Goal: Information Seeking & Learning: Learn about a topic

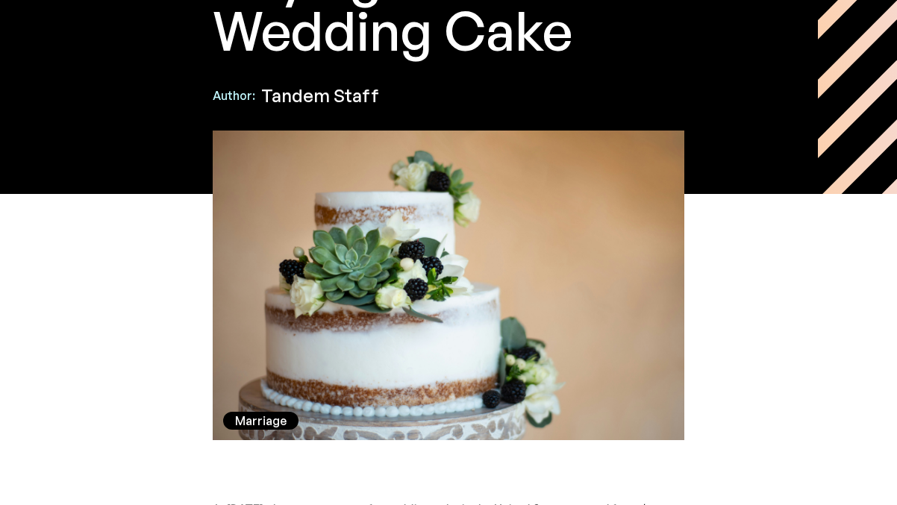
scroll to position [308, 0]
click at [272, 425] on div "Marriage" at bounding box center [261, 421] width 52 height 18
click at [354, 359] on div "Marriage" at bounding box center [449, 286] width 472 height 310
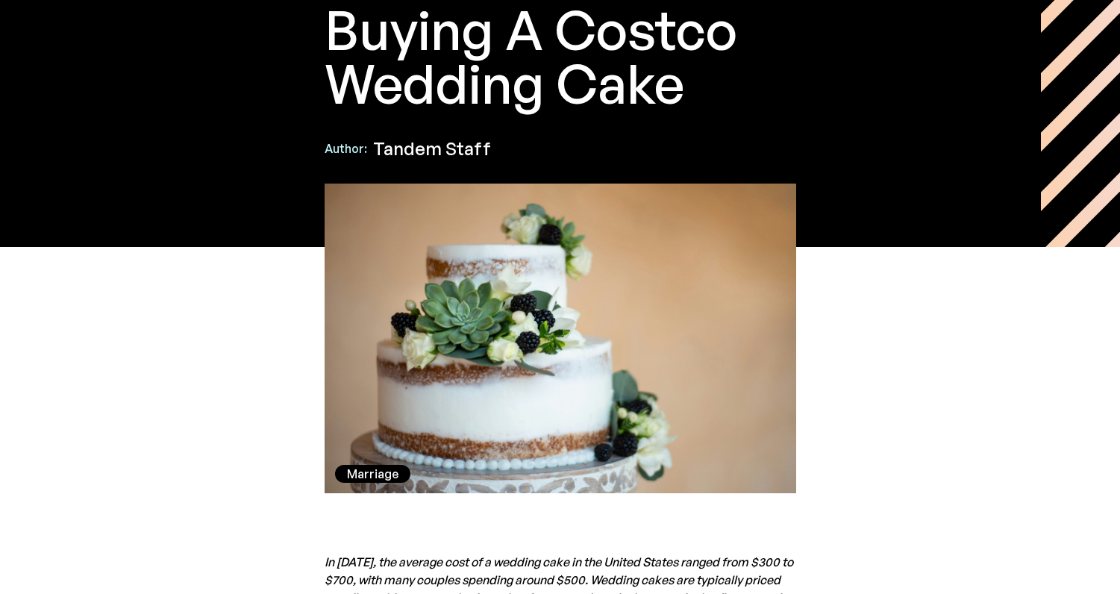
scroll to position [255, 0]
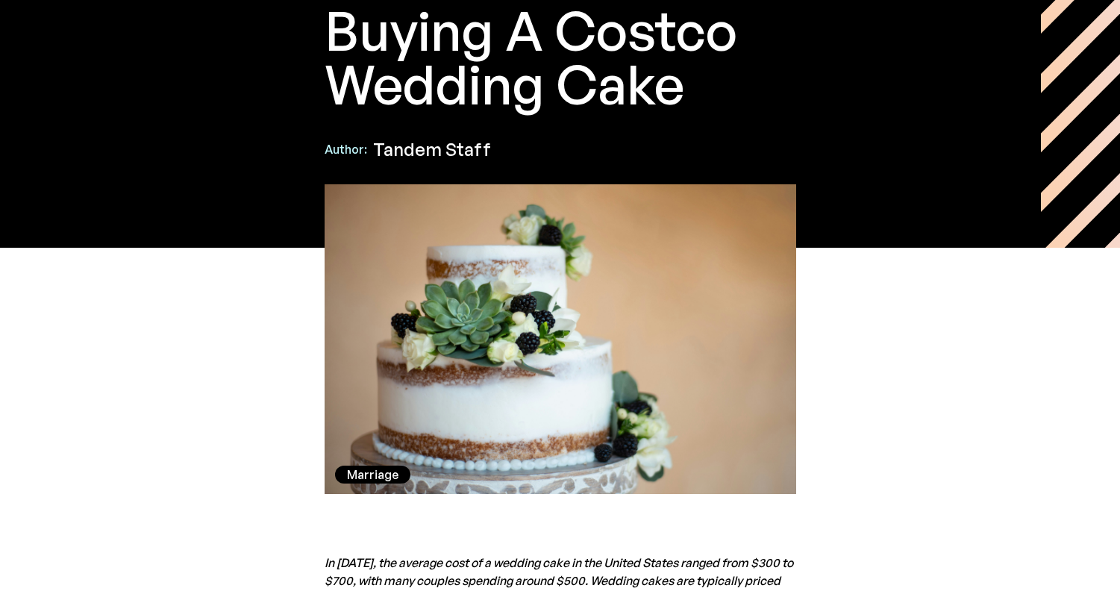
click at [383, 270] on div "Marriage" at bounding box center [561, 339] width 472 height 310
click at [376, 319] on div "Marriage" at bounding box center [561, 339] width 472 height 310
click at [375, 319] on div "Marriage" at bounding box center [561, 339] width 472 height 310
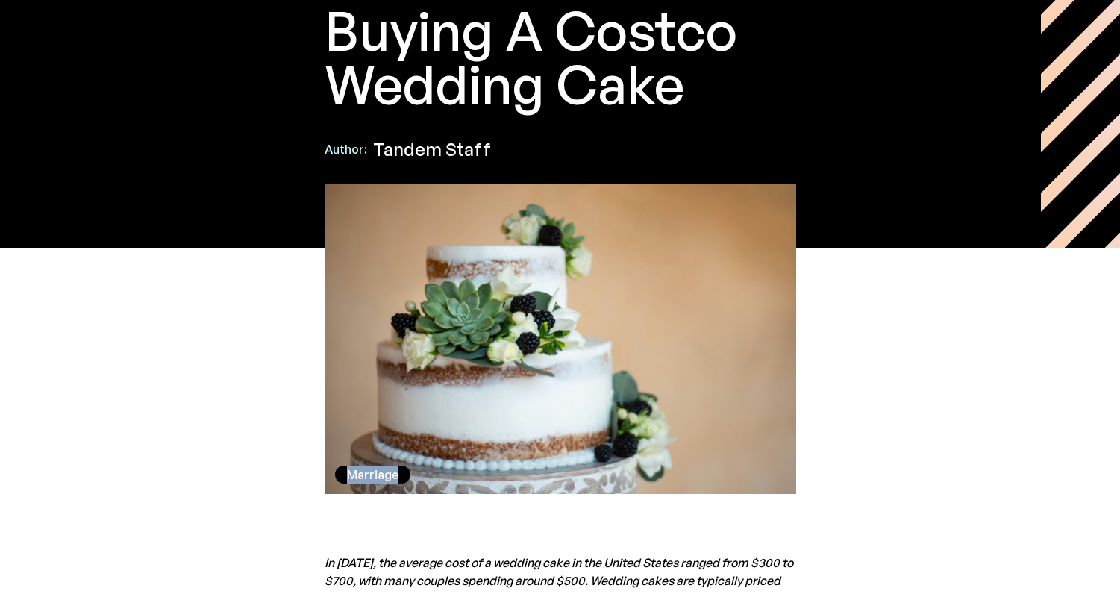
scroll to position [255, 0]
drag, startPoint x: 326, startPoint y: 187, endPoint x: 778, endPoint y: 463, distance: 529.3
click at [767, 472] on div "Marriage" at bounding box center [561, 339] width 472 height 310
drag, startPoint x: 249, startPoint y: 181, endPoint x: 770, endPoint y: 450, distance: 586.2
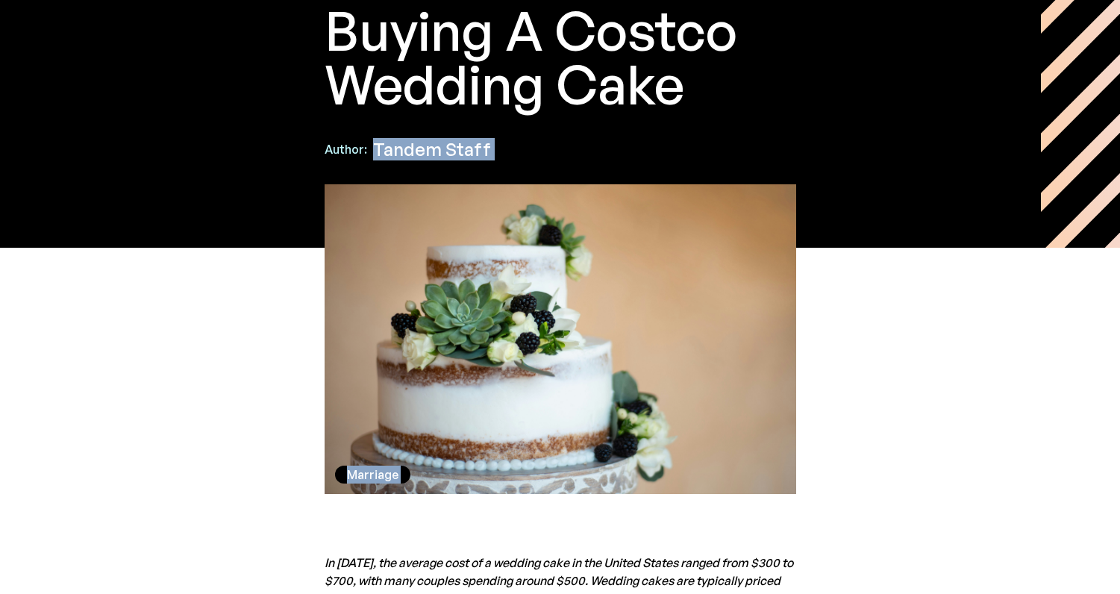
copy body "Tandem Staff Marriage"
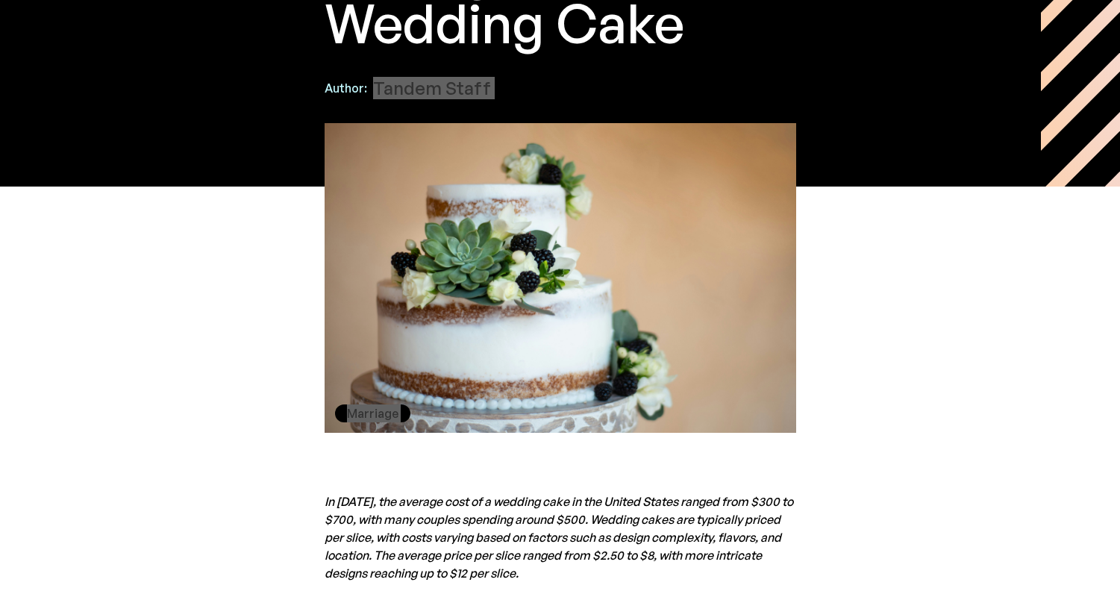
scroll to position [268, 0]
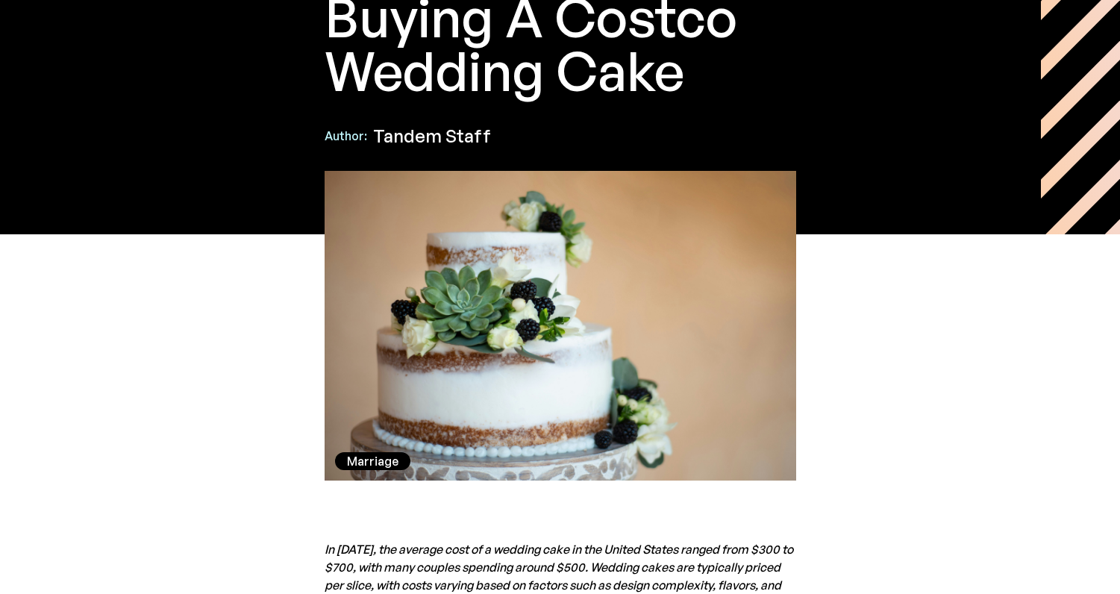
drag, startPoint x: 661, startPoint y: 181, endPoint x: 699, endPoint y: 406, distance: 228.7
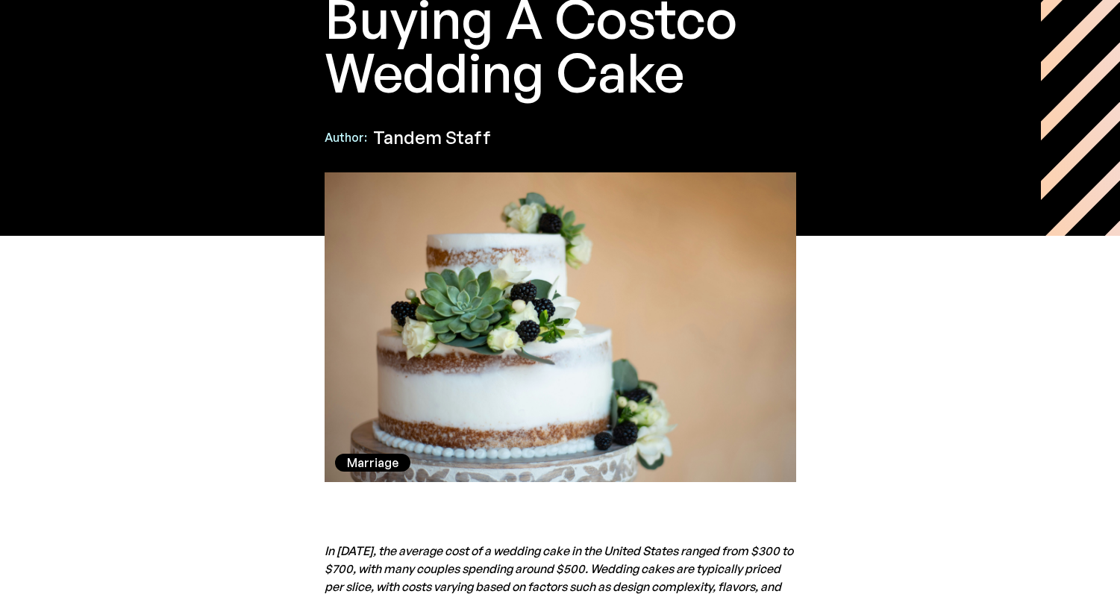
scroll to position [266, 0]
click at [535, 316] on div "Marriage" at bounding box center [561, 327] width 472 height 310
drag, startPoint x: 345, startPoint y: 320, endPoint x: 452, endPoint y: 306, distance: 108.4
click at [353, 319] on div "Marriage" at bounding box center [561, 327] width 472 height 310
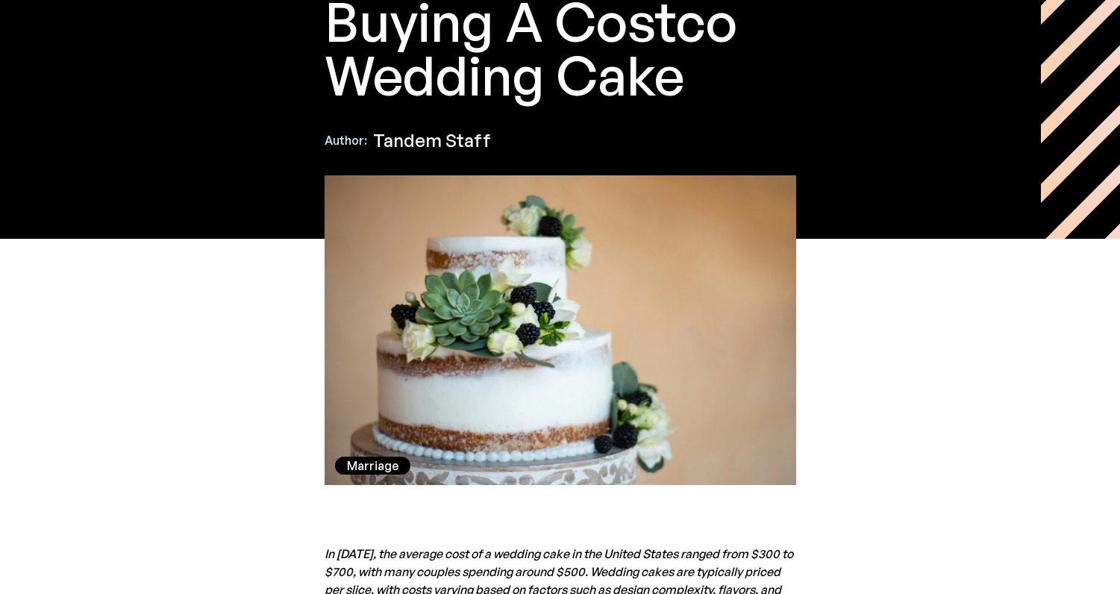
scroll to position [265, 0]
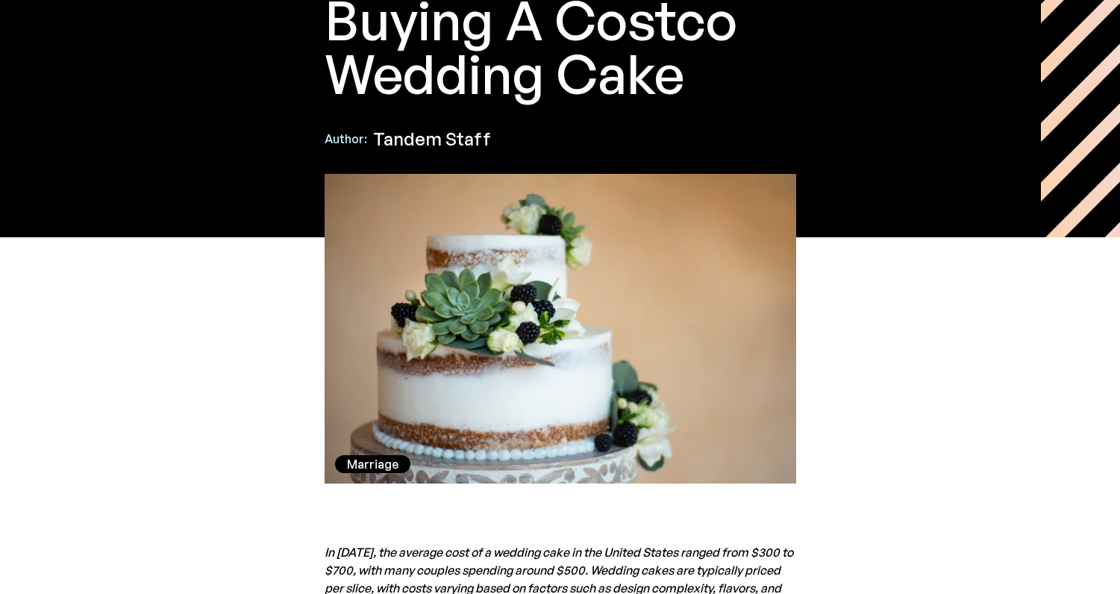
click at [446, 297] on div "Marriage" at bounding box center [561, 329] width 472 height 310
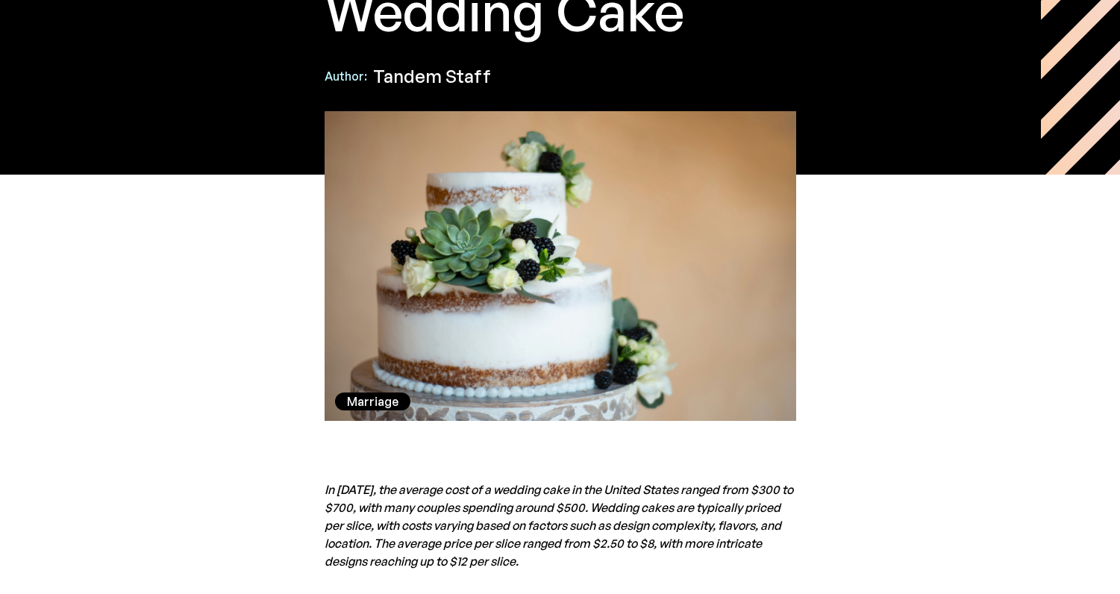
scroll to position [328, 0]
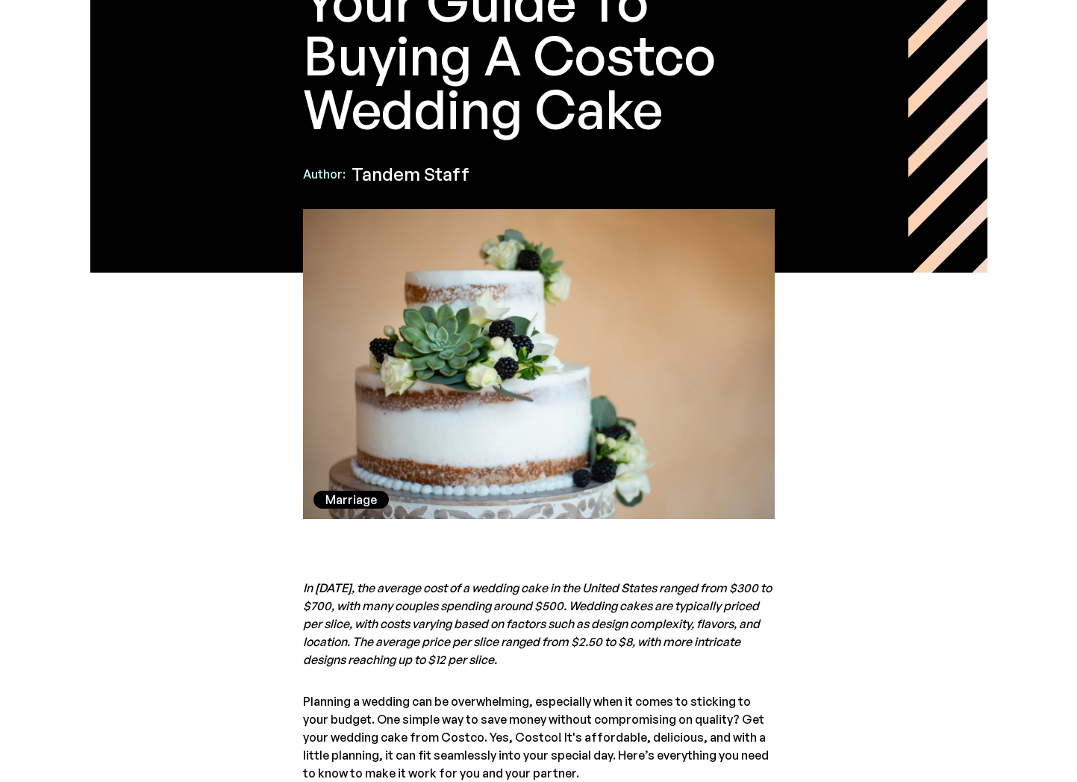
scroll to position [216, 0]
